Goal: Transaction & Acquisition: Purchase product/service

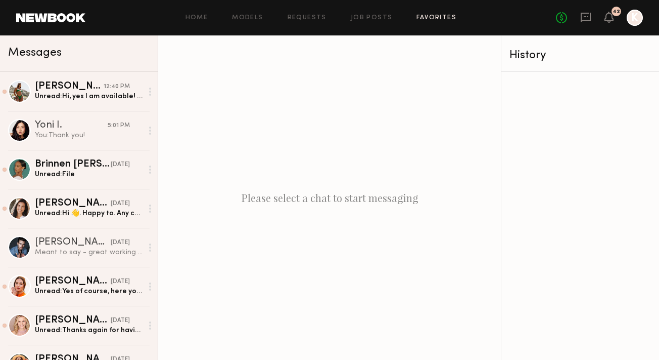
click at [432, 16] on link "Favorites" at bounding box center [437, 18] width 40 height 7
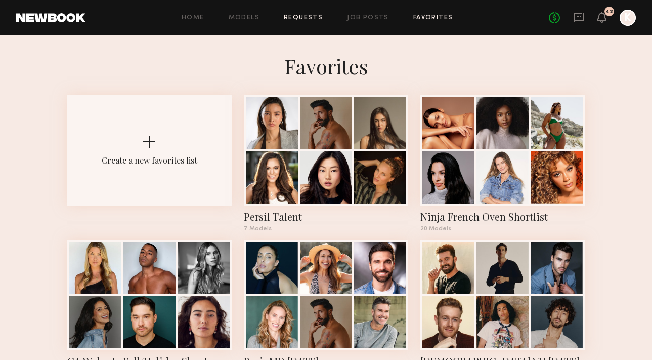
click at [308, 15] on link "Requests" at bounding box center [303, 18] width 39 height 7
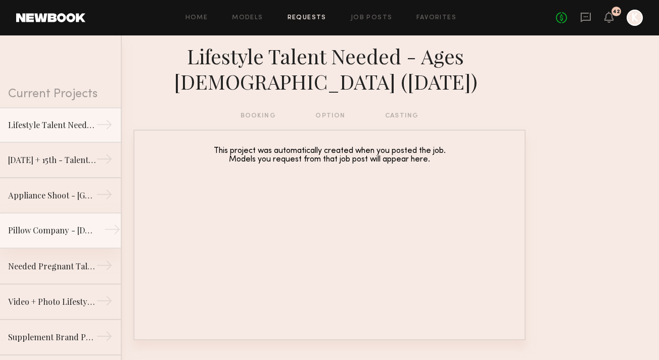
click at [56, 224] on div "Pillow Company - [DEMOGRAPHIC_DATA] Model Needed - [GEOGRAPHIC_DATA]" at bounding box center [52, 230] width 88 height 12
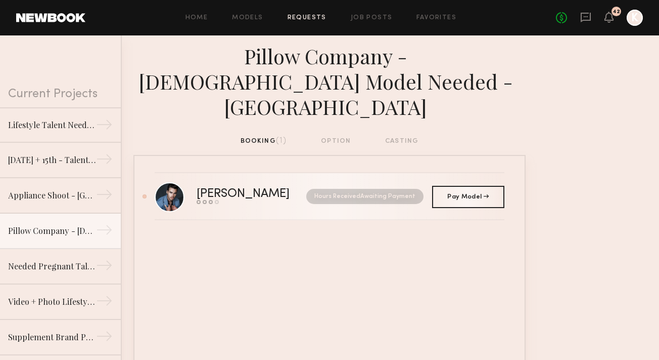
click at [417, 189] on nb-request-status "Hours Received Awaiting Payment" at bounding box center [364, 196] width 117 height 15
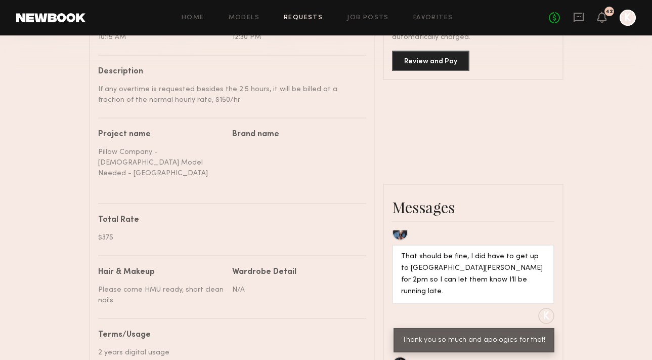
scroll to position [272, 0]
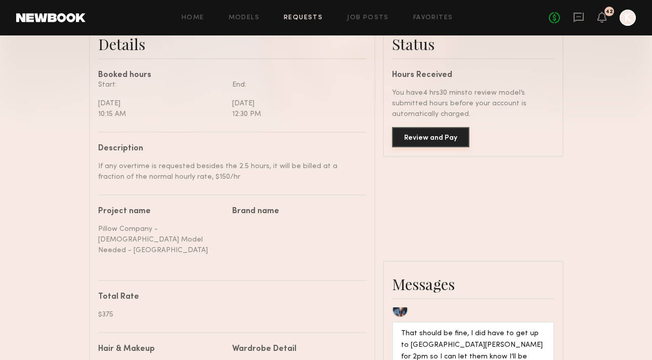
click at [431, 138] on button "Review and Pay" at bounding box center [430, 137] width 77 height 20
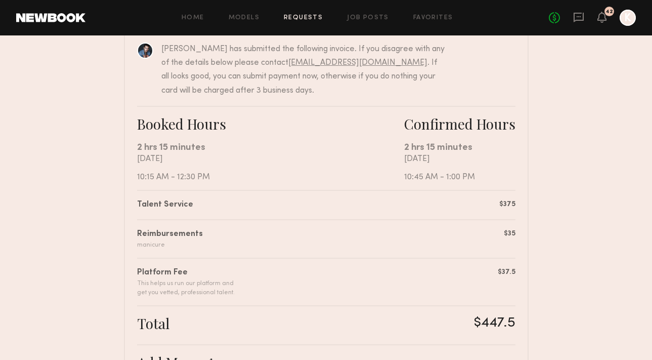
scroll to position [325, 0]
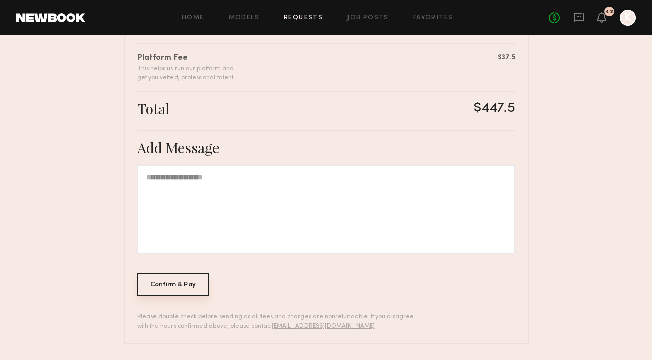
click at [168, 292] on div "Confirm & Pay" at bounding box center [173, 284] width 72 height 22
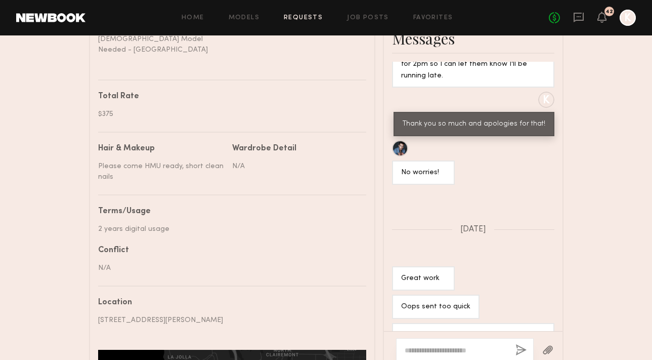
scroll to position [589, 0]
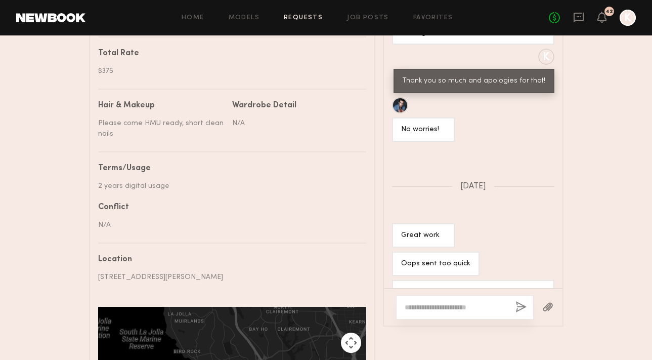
click at [419, 304] on textarea at bounding box center [456, 307] width 103 height 10
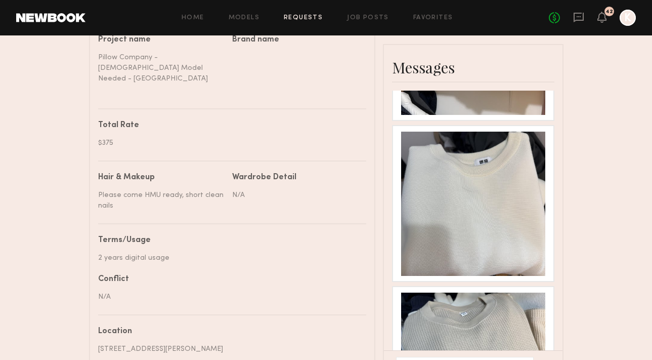
scroll to position [751, 0]
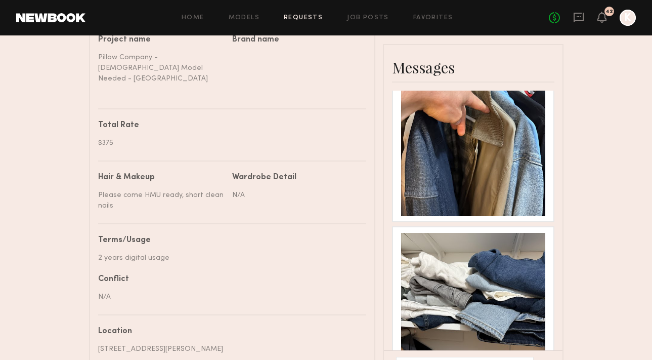
type textarea "**********"
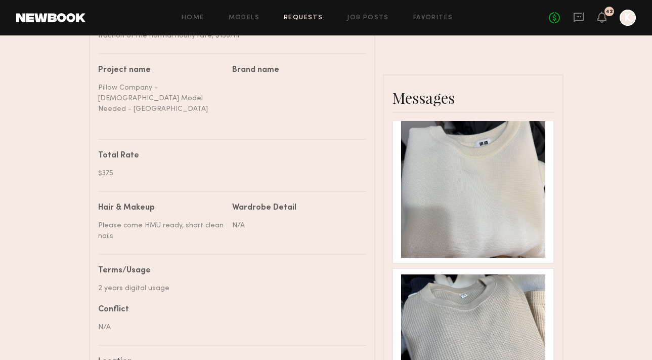
scroll to position [538, 0]
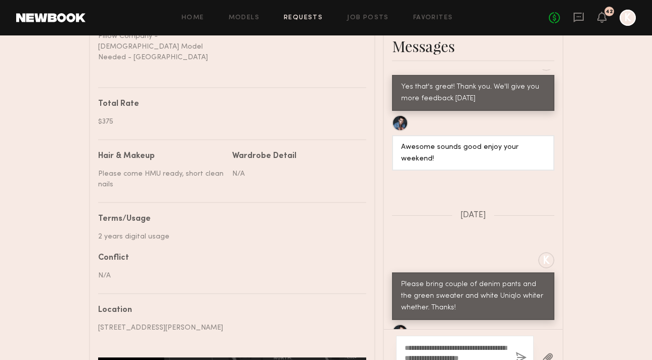
click at [523, 351] on button "button" at bounding box center [520, 357] width 11 height 13
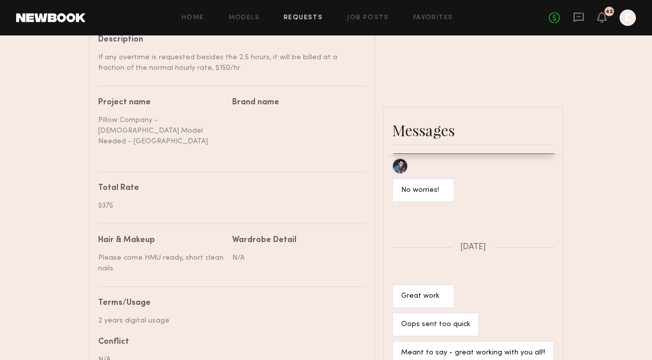
scroll to position [537, 0]
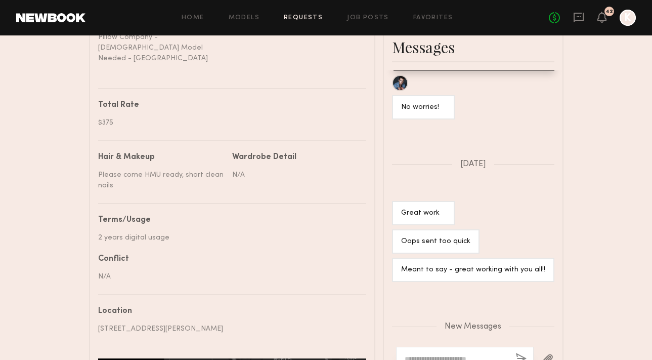
click at [547, 352] on button "button" at bounding box center [547, 358] width 11 height 13
click at [253, 109] on nb-paragraph "$375" at bounding box center [228, 118] width 260 height 19
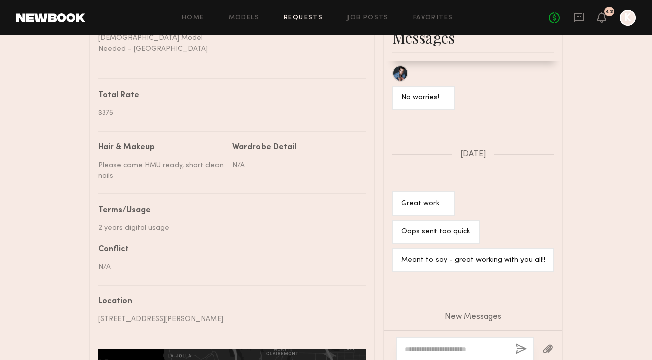
scroll to position [568, 0]
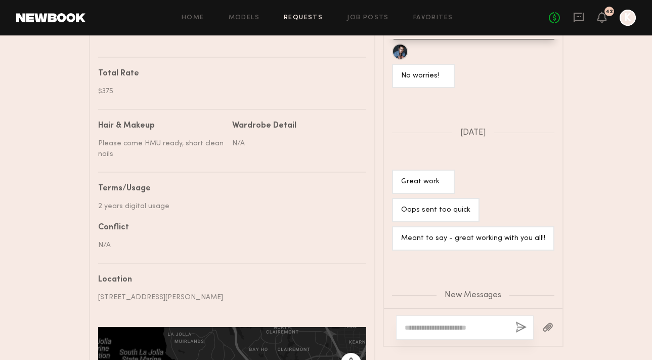
click at [546, 324] on button "button" at bounding box center [547, 327] width 11 height 13
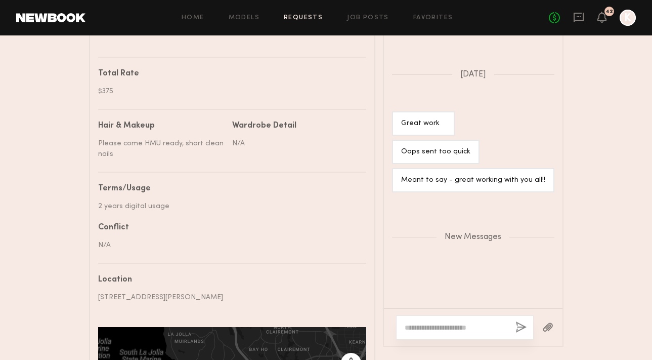
click at [433, 322] on textarea at bounding box center [456, 327] width 103 height 10
type textarea "**********"
click at [517, 321] on button "button" at bounding box center [520, 327] width 11 height 13
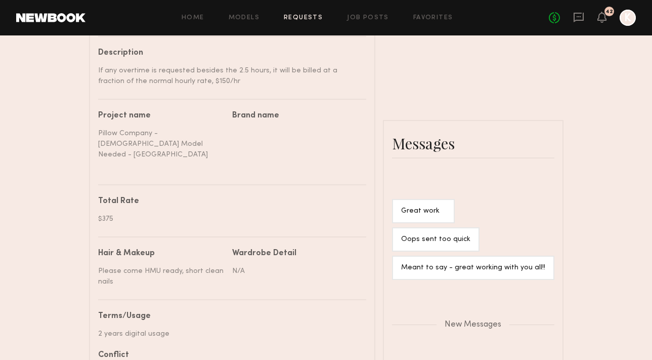
scroll to position [144, 0]
